Goal: Transaction & Acquisition: Purchase product/service

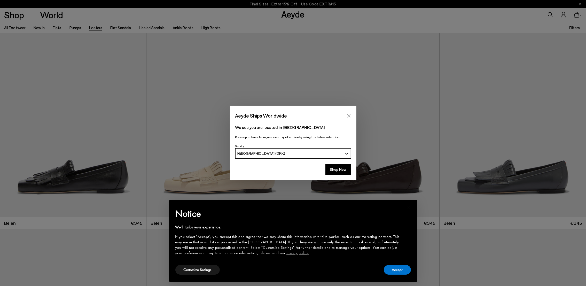
click at [347, 112] on button "Close" at bounding box center [349, 116] width 8 height 8
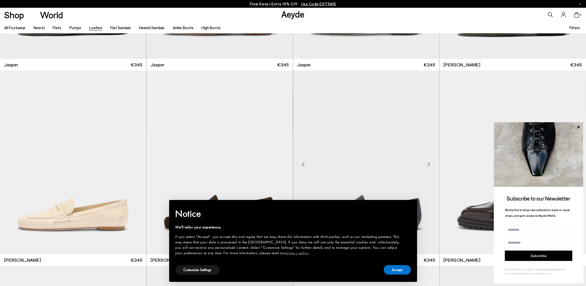
scroll to position [271, 0]
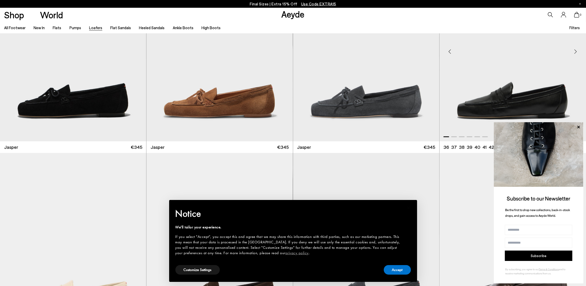
click at [529, 77] on img "1 / 6" at bounding box center [513, 50] width 146 height 184
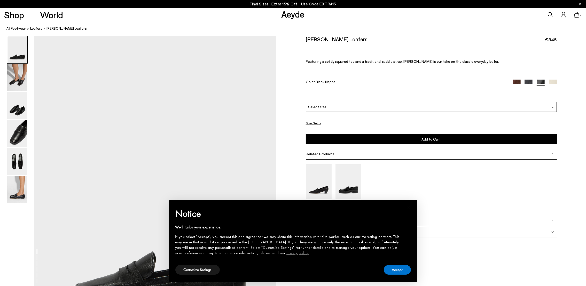
click at [551, 81] on img at bounding box center [553, 84] width 8 height 8
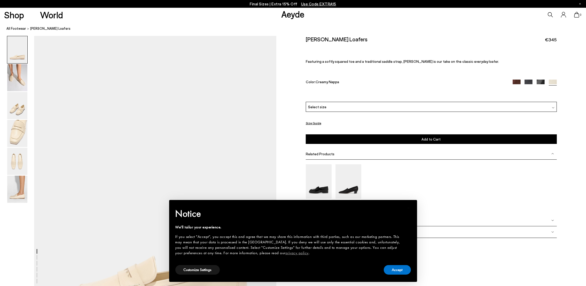
click at [530, 80] on img at bounding box center [529, 84] width 8 height 8
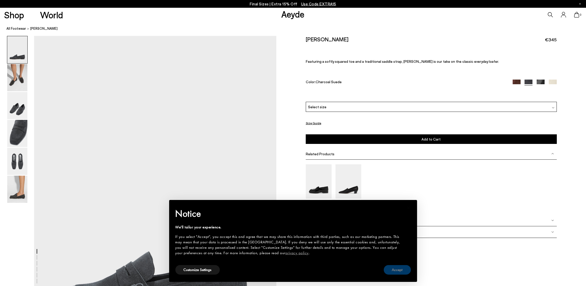
click at [399, 268] on button "Accept" at bounding box center [397, 270] width 27 height 10
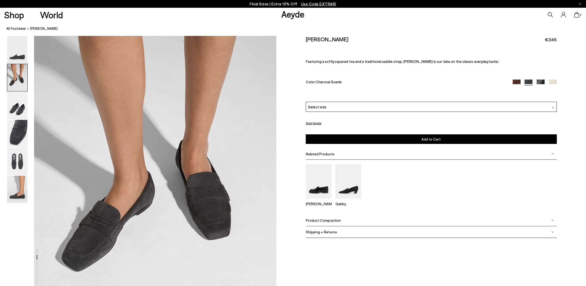
scroll to position [348, 0]
click at [519, 82] on img at bounding box center [517, 84] width 8 height 8
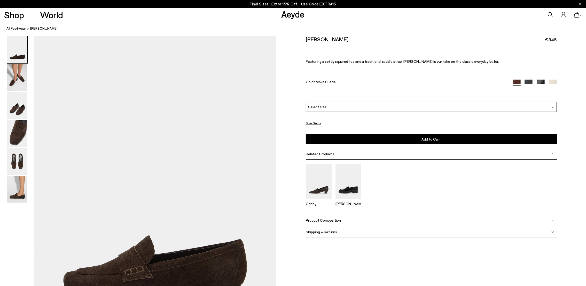
scroll to position [116, 0]
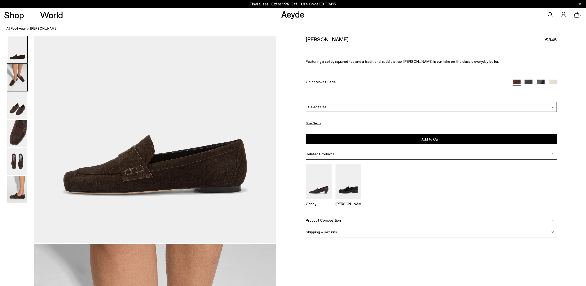
click at [20, 80] on img at bounding box center [17, 77] width 20 height 27
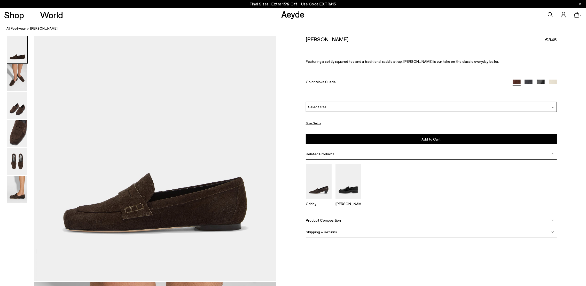
scroll to position [0, 0]
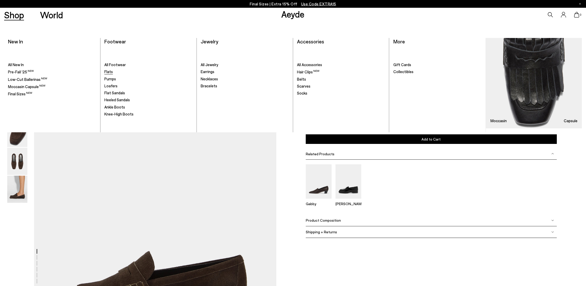
click at [114, 74] on link "Flats" at bounding box center [148, 71] width 88 height 5
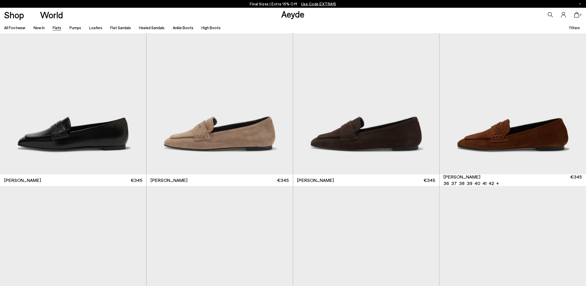
scroll to position [3758, 0]
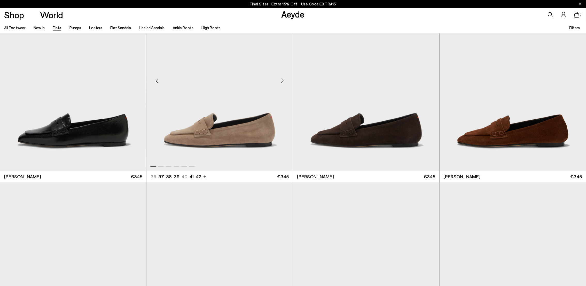
click at [226, 139] on img "1 / 6" at bounding box center [219, 79] width 146 height 184
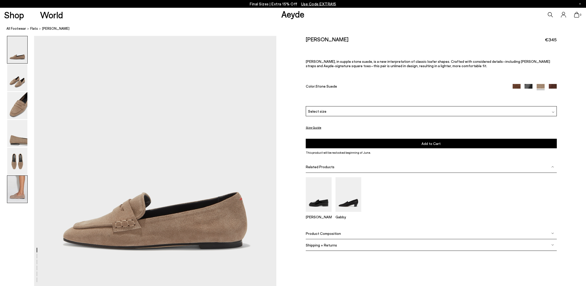
click at [15, 192] on img at bounding box center [17, 189] width 20 height 27
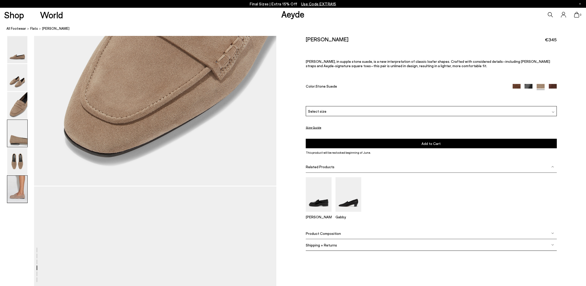
scroll to position [1583, 0]
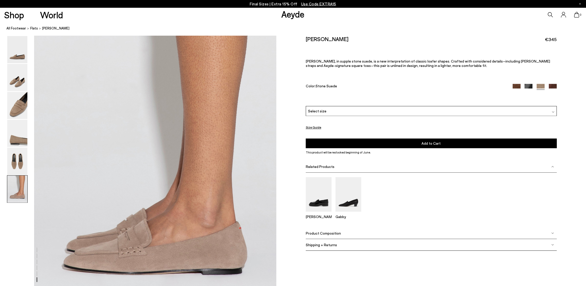
click at [468, 110] on div "Select size" at bounding box center [431, 111] width 251 height 10
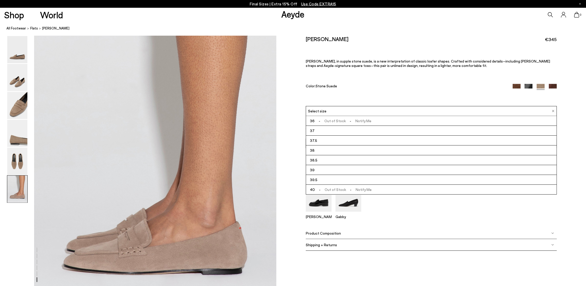
click at [515, 87] on img at bounding box center [517, 88] width 8 height 8
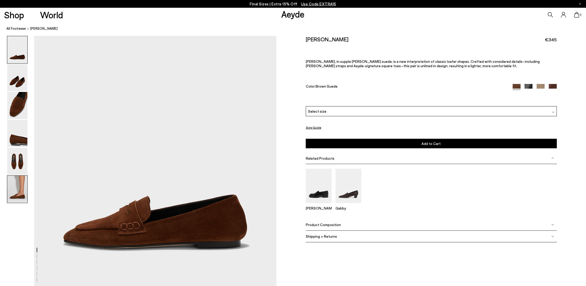
click at [16, 194] on img at bounding box center [17, 189] width 20 height 27
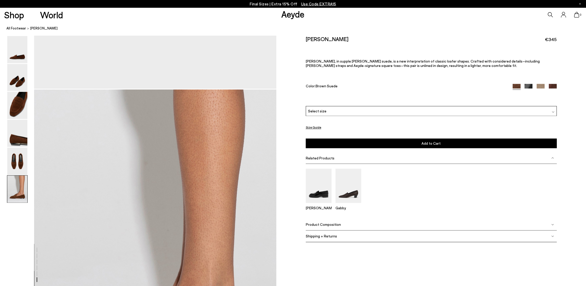
scroll to position [1583, 0]
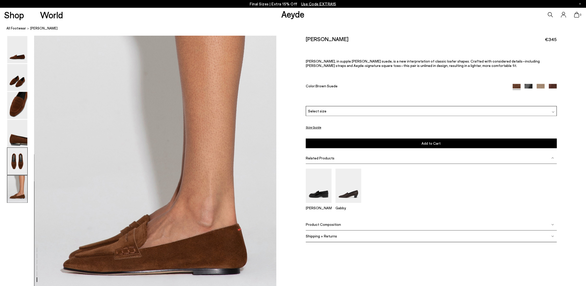
click at [24, 168] on img at bounding box center [17, 161] width 20 height 27
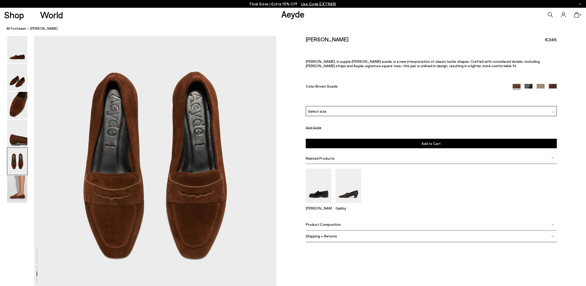
scroll to position [1223, 0]
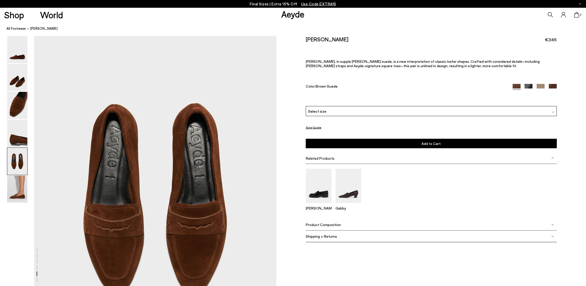
click at [553, 87] on img at bounding box center [553, 88] width 8 height 8
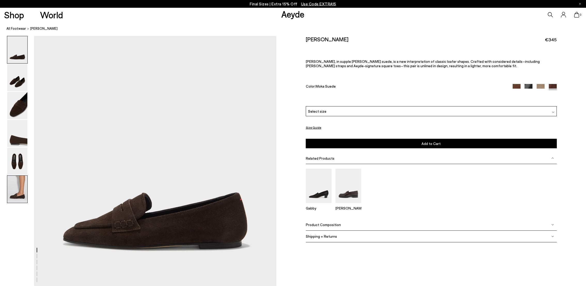
click at [8, 193] on img at bounding box center [17, 189] width 20 height 27
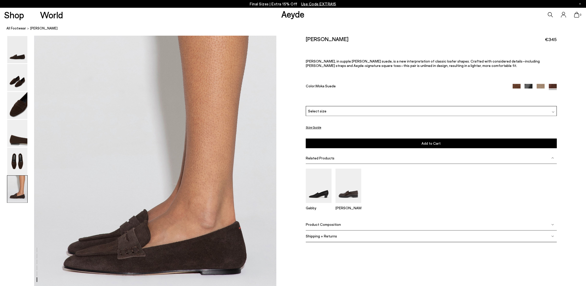
scroll to position [1583, 0]
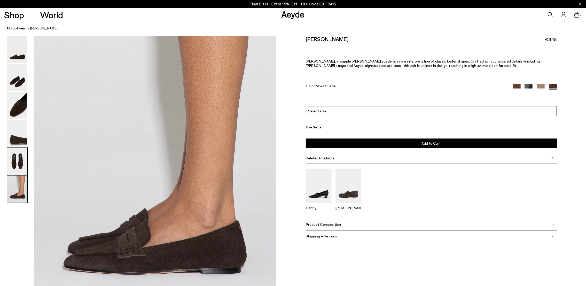
click at [13, 161] on img at bounding box center [17, 161] width 20 height 27
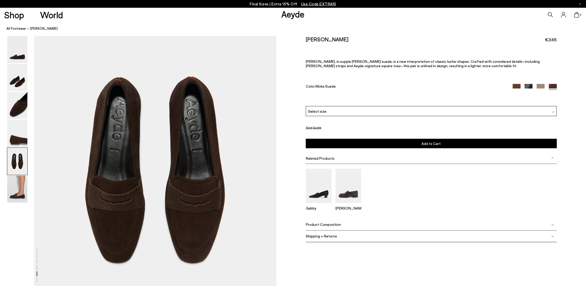
scroll to position [1262, 0]
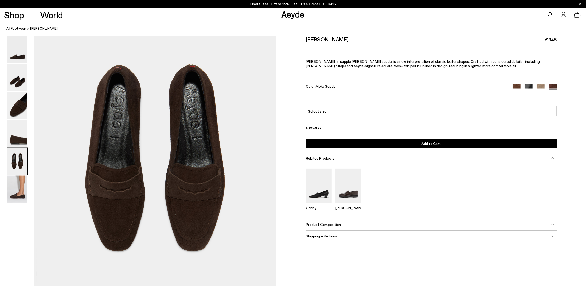
drag, startPoint x: 305, startPoint y: 37, endPoint x: 356, endPoint y: 41, distance: 51.5
click at [356, 41] on div "Size Guide Shoes Belt Our shoes come in European sizing. The easiest way to mea…" at bounding box center [431, 143] width 310 height 215
copy h2 "[PERSON_NAME]"
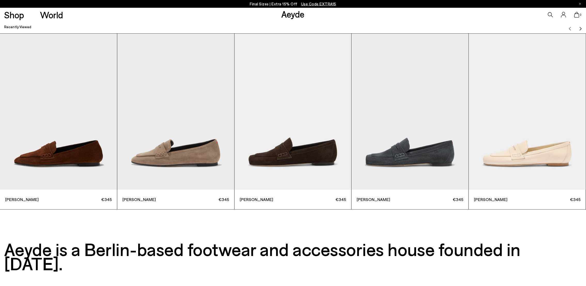
scroll to position [2266, 0]
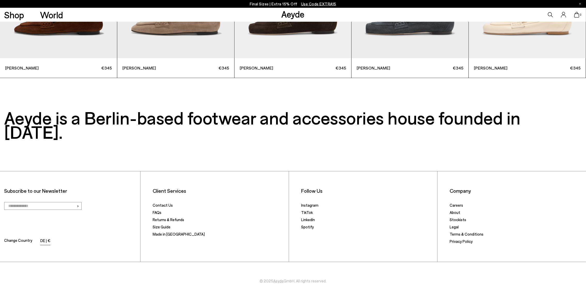
click at [43, 237] on li "DE | €" at bounding box center [45, 240] width 10 height 7
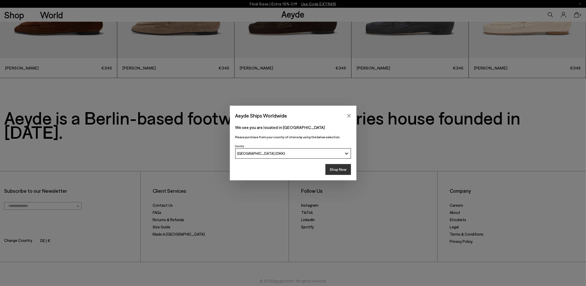
click at [344, 169] on button "Shop Now" at bounding box center [338, 169] width 26 height 11
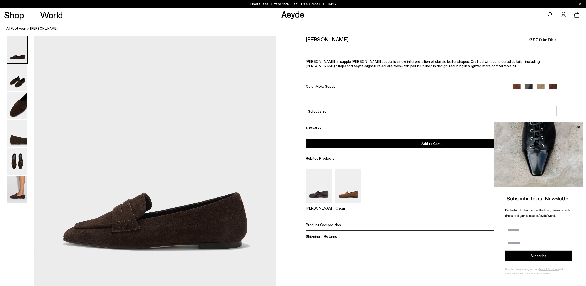
scroll to position [77, 0]
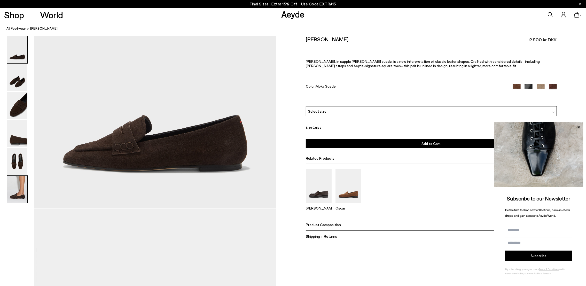
click at [10, 198] on img at bounding box center [17, 189] width 20 height 27
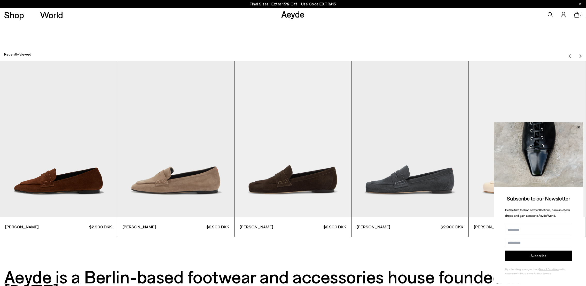
scroll to position [2125, 0]
